Goal: Task Accomplishment & Management: Manage account settings

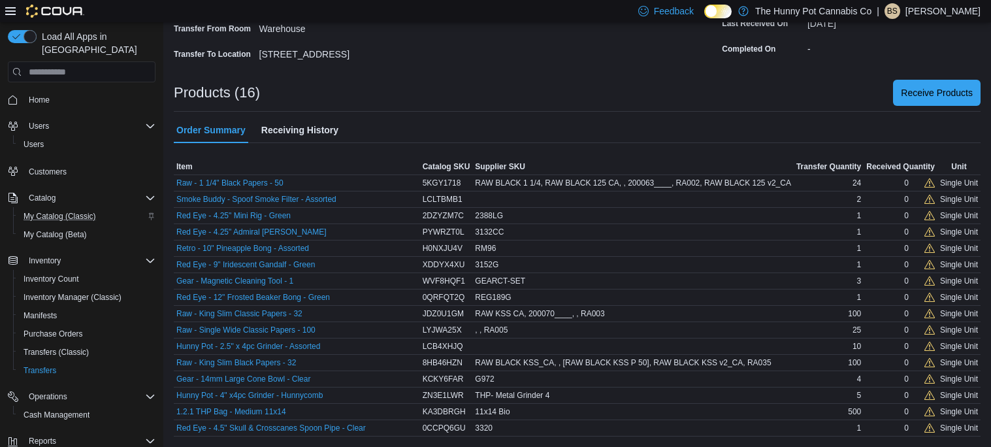
scroll to position [62, 0]
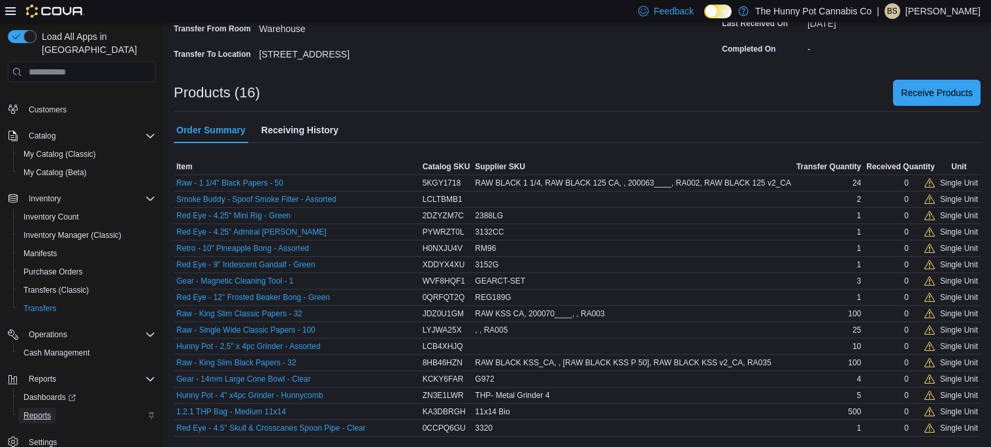
click at [46, 410] on span "Reports" at bounding box center [37, 415] width 27 height 10
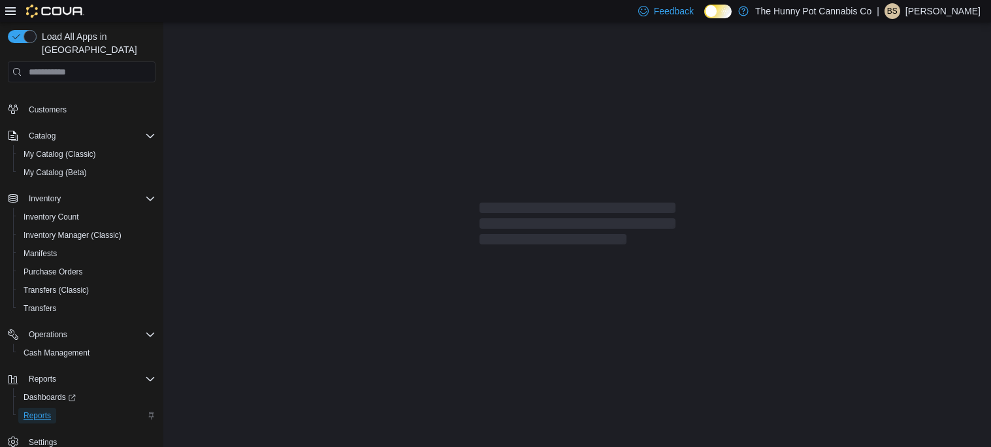
click at [46, 410] on span "Reports" at bounding box center [37, 415] width 27 height 10
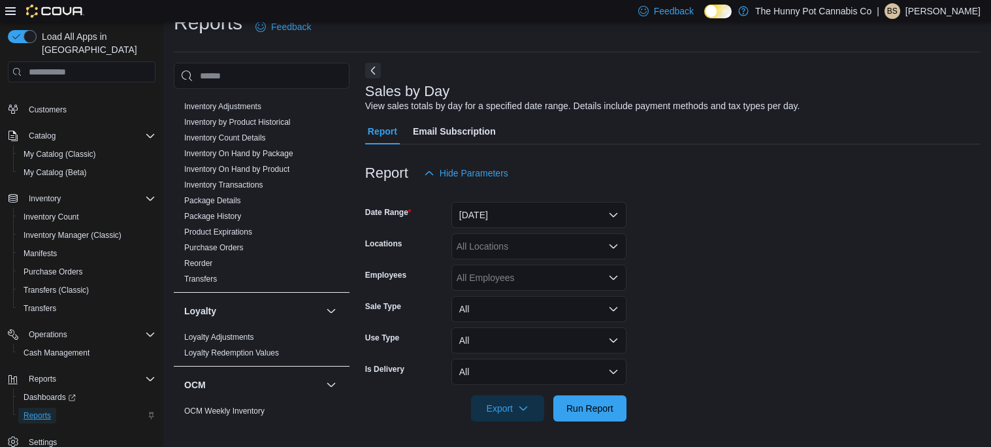
scroll to position [196, 0]
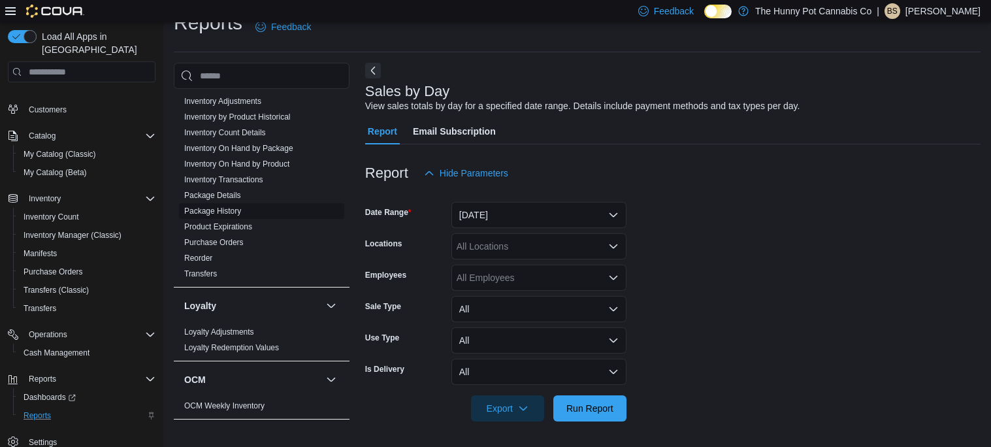
click at [233, 216] on span "Package History" at bounding box center [261, 211] width 165 height 16
click at [231, 215] on span "Package History" at bounding box center [212, 211] width 57 height 10
click at [227, 212] on link "Package History" at bounding box center [212, 210] width 57 height 9
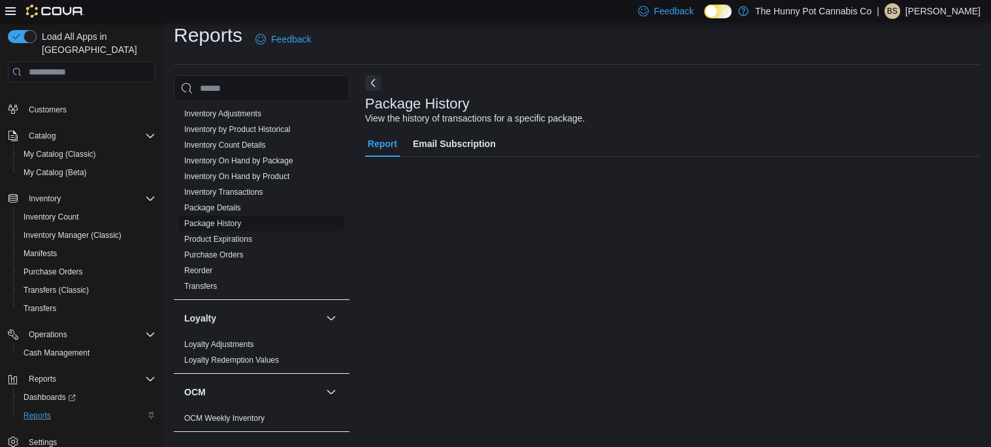
scroll to position [10, 0]
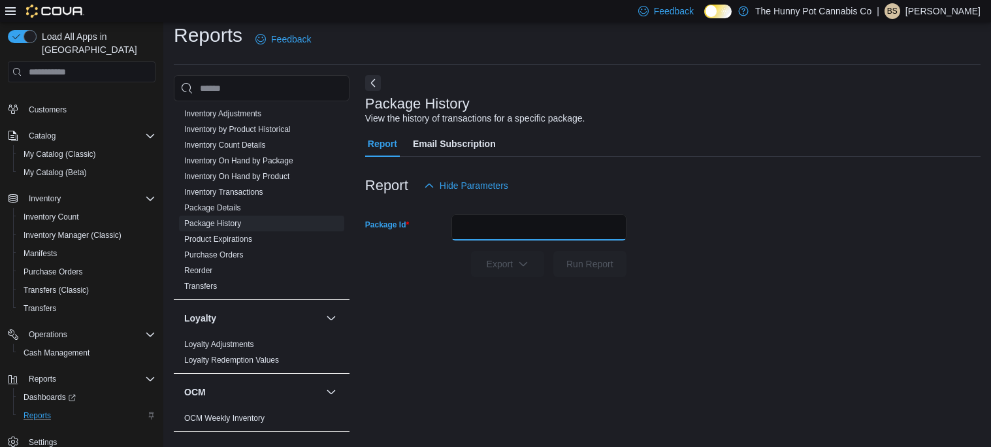
click at [495, 229] on input "Package Id" at bounding box center [538, 227] width 175 height 26
paste input "*********"
type input "*********"
click at [553, 251] on button "Run Report" at bounding box center [589, 264] width 73 height 26
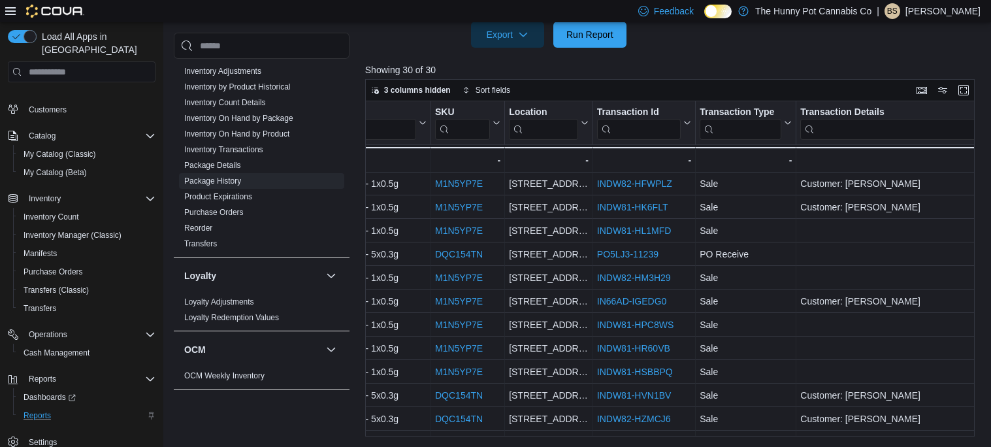
scroll to position [22, 195]
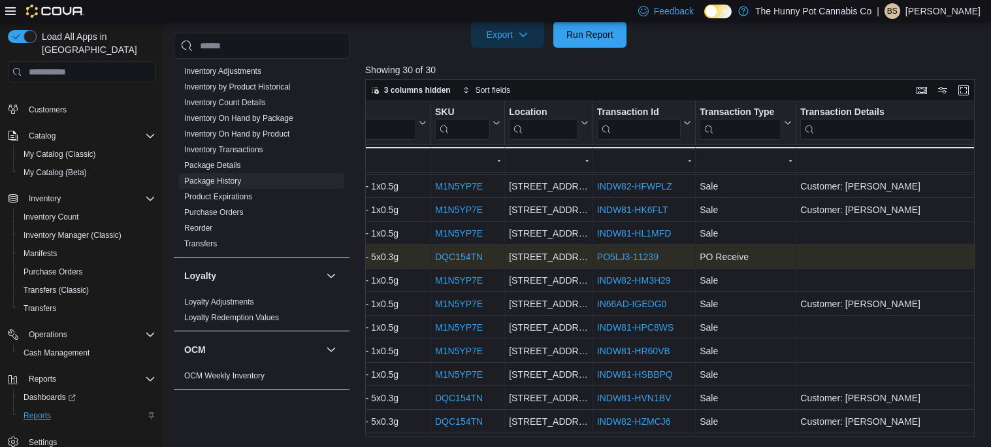
click at [616, 257] on link "PO5LJ3-11239" at bounding box center [627, 257] width 61 height 10
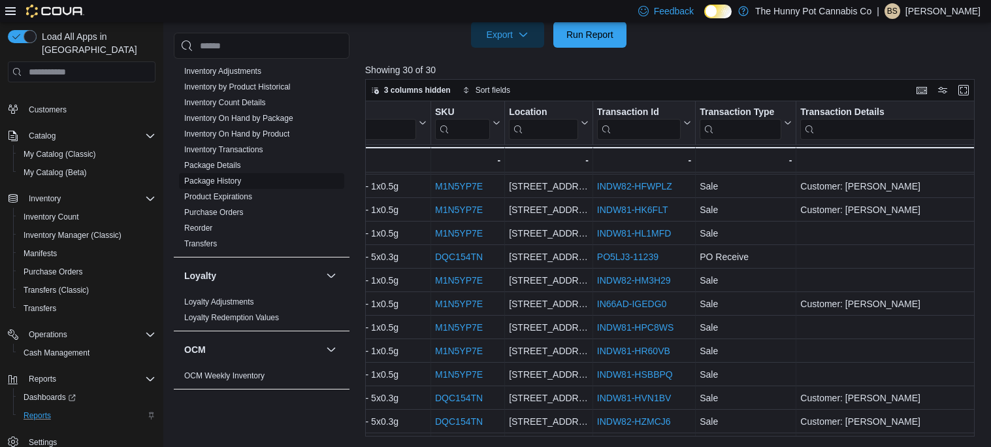
scroll to position [657, 0]
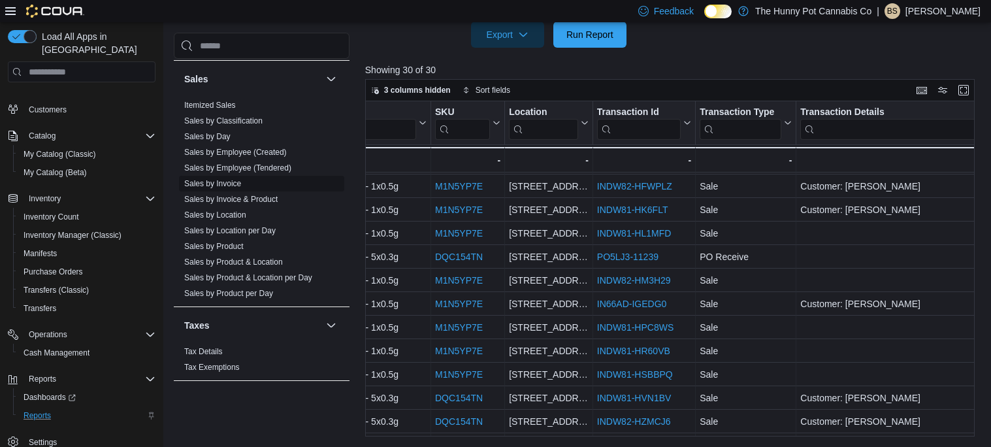
click at [227, 180] on link "Sales by Invoice" at bounding box center [212, 183] width 57 height 9
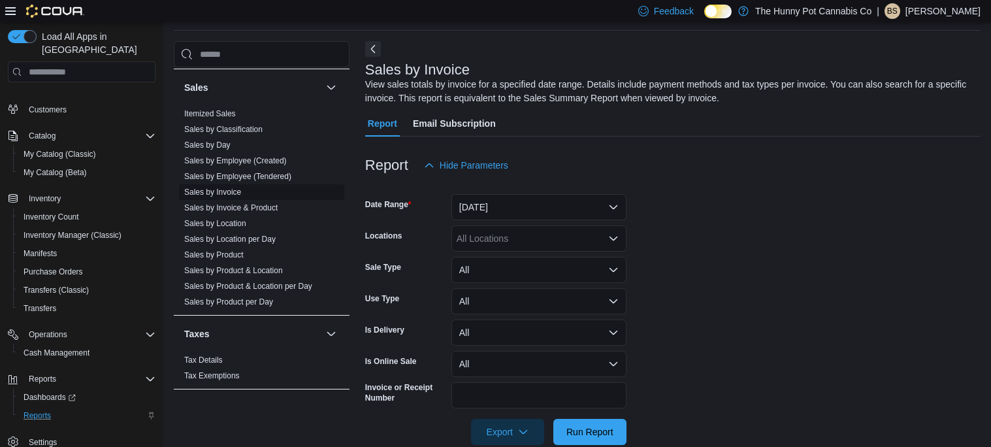
scroll to position [43, 0]
click at [464, 387] on input "Invoice or Receipt Number" at bounding box center [538, 396] width 175 height 26
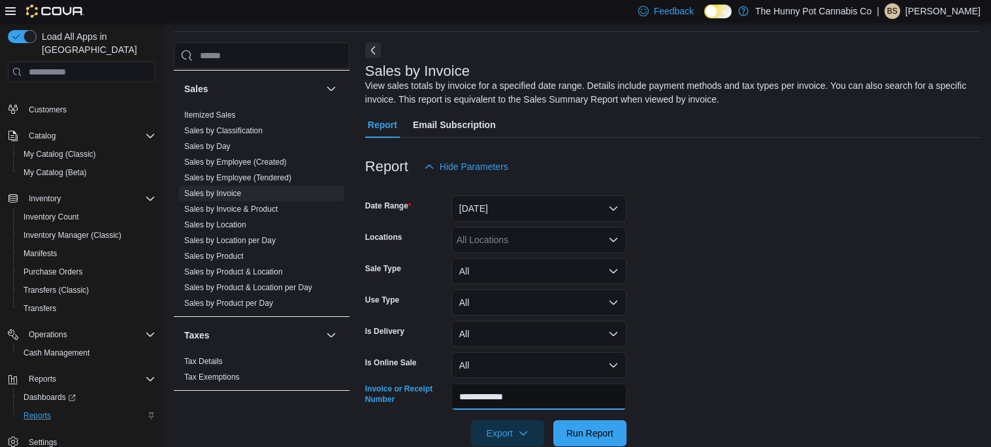
click at [553, 420] on button "Run Report" at bounding box center [589, 433] width 73 height 26
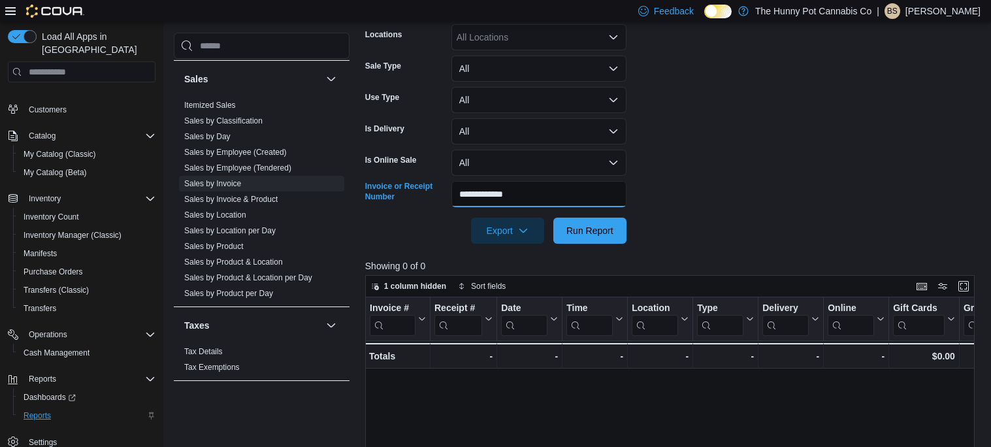
scroll to position [291, 0]
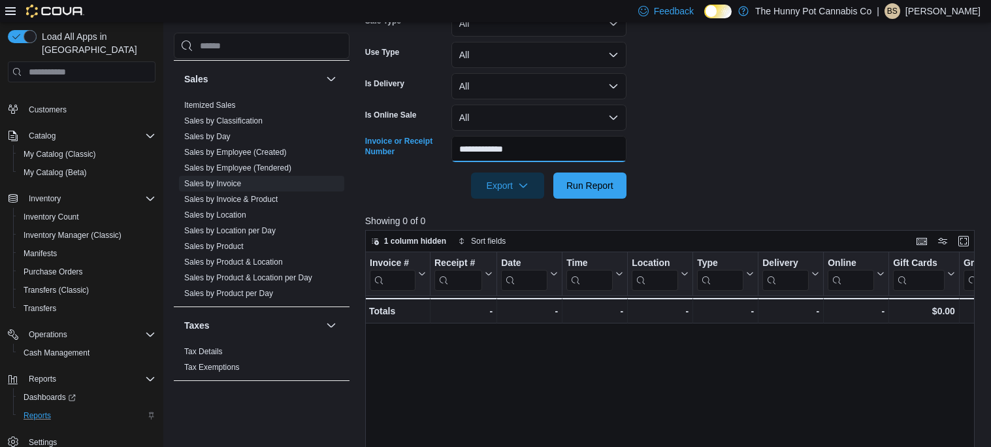
click at [495, 155] on input "**********" at bounding box center [538, 149] width 175 height 26
type input "**********"
click at [553, 172] on button "Run Report" at bounding box center [589, 185] width 73 height 26
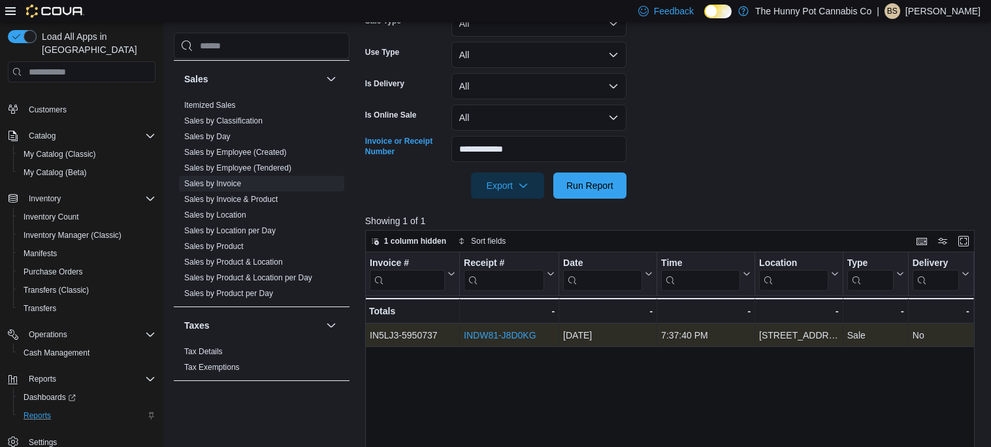
click at [515, 335] on link "INDW81-J8D0KG" at bounding box center [500, 335] width 72 height 10
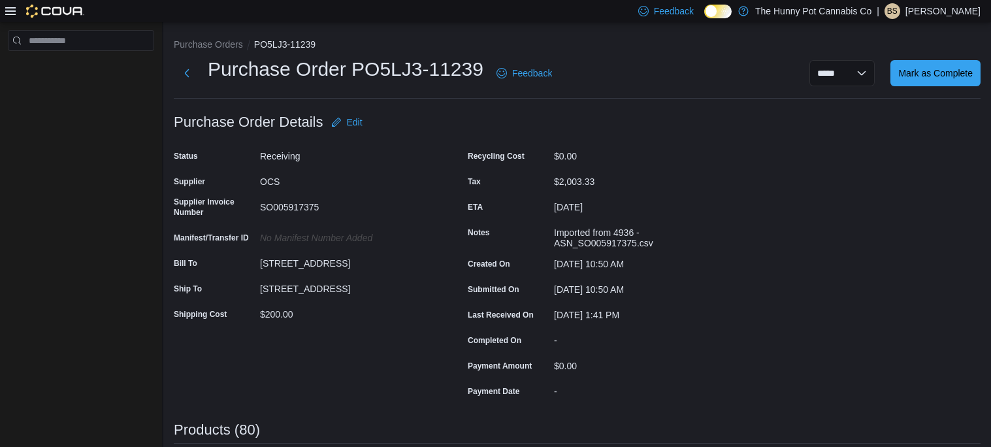
click at [308, 207] on div "SO005917375" at bounding box center [347, 205] width 175 height 16
copy div "SO005917375"
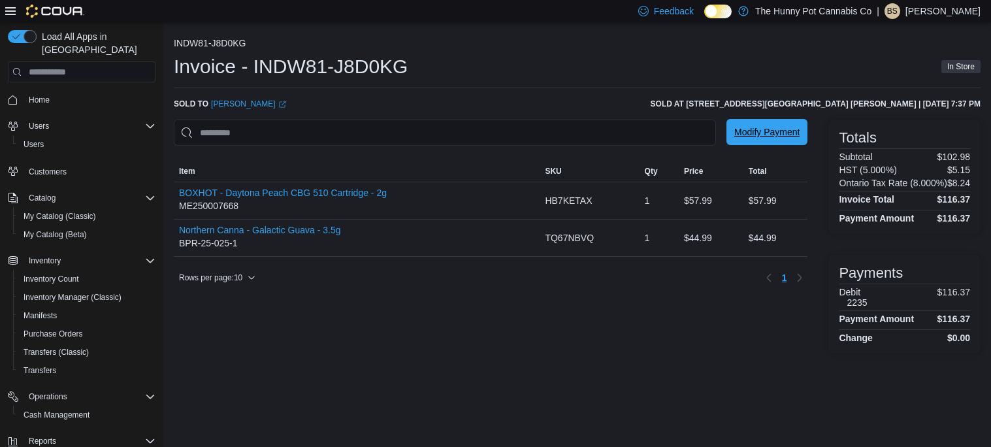
click at [745, 139] on span "Modify Payment" at bounding box center [766, 132] width 65 height 26
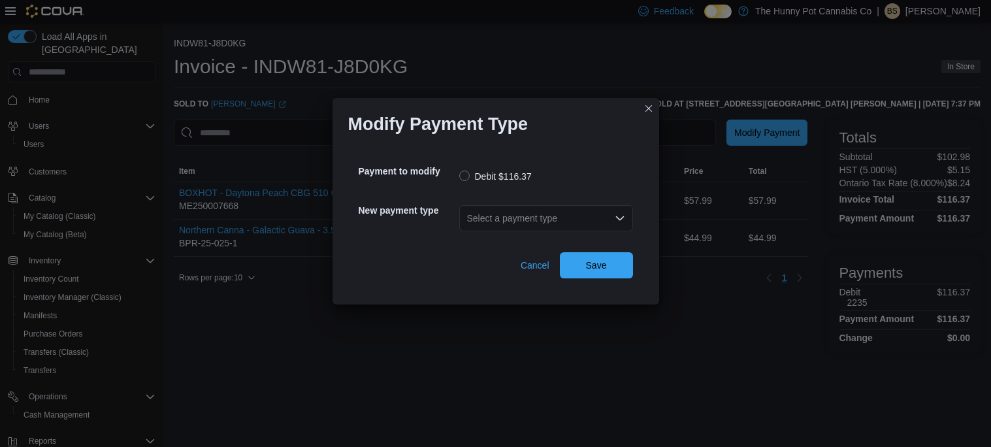
click at [512, 221] on div "Select a payment type" at bounding box center [546, 218] width 174 height 26
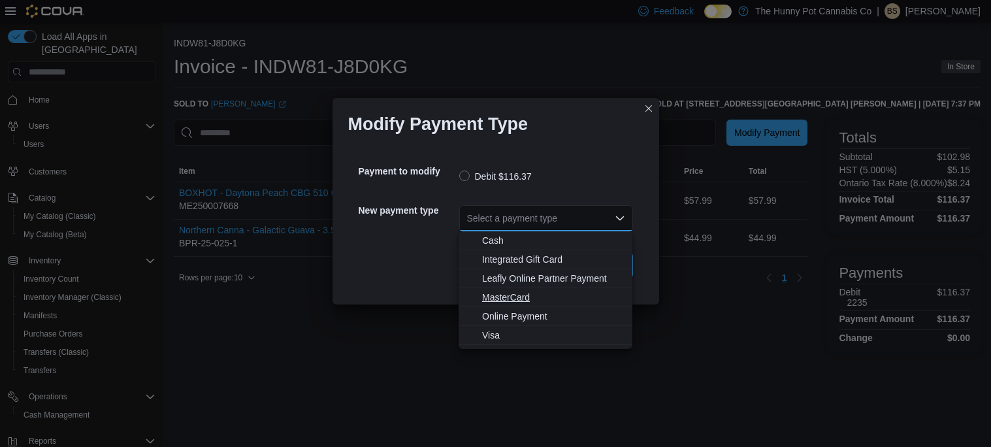
click at [509, 301] on span "MasterCard" at bounding box center [553, 297] width 142 height 13
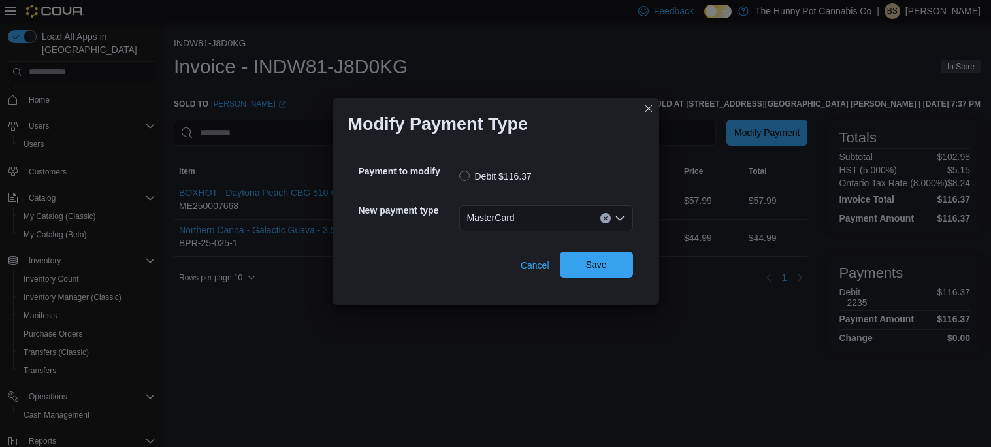
click at [577, 270] on span "Save" at bounding box center [596, 265] width 57 height 26
